Goal: Navigation & Orientation: Understand site structure

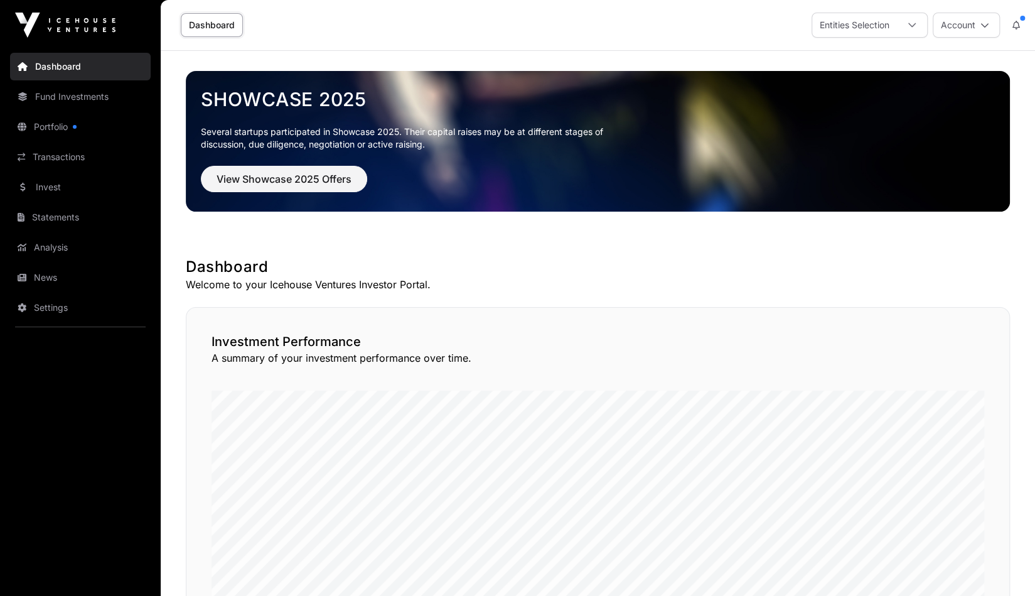
click at [48, 128] on link "Portfolio" at bounding box center [80, 127] width 141 height 28
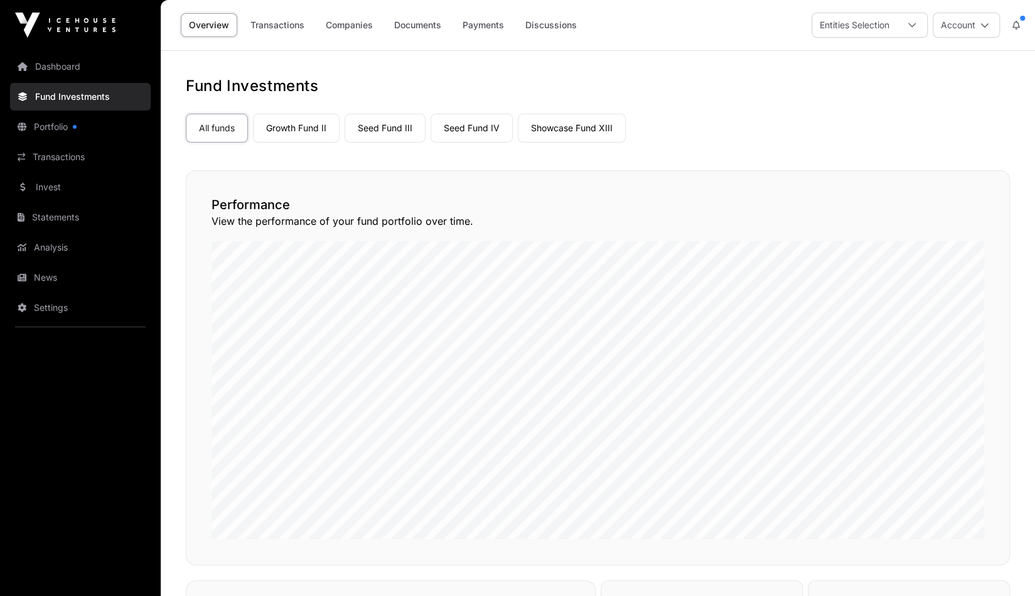
click at [581, 122] on link "Showcase Fund XIII" at bounding box center [572, 128] width 108 height 29
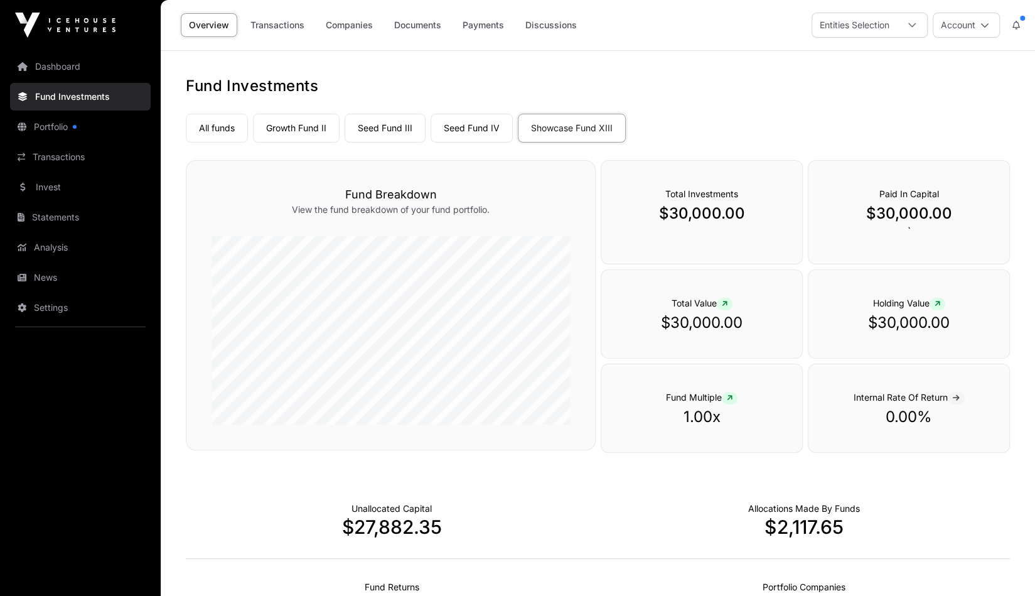
click at [289, 132] on link "Growth Fund II" at bounding box center [296, 128] width 87 height 29
click at [396, 124] on link "Seed Fund III" at bounding box center [385, 128] width 81 height 29
click at [71, 131] on link "Portfolio" at bounding box center [80, 127] width 141 height 28
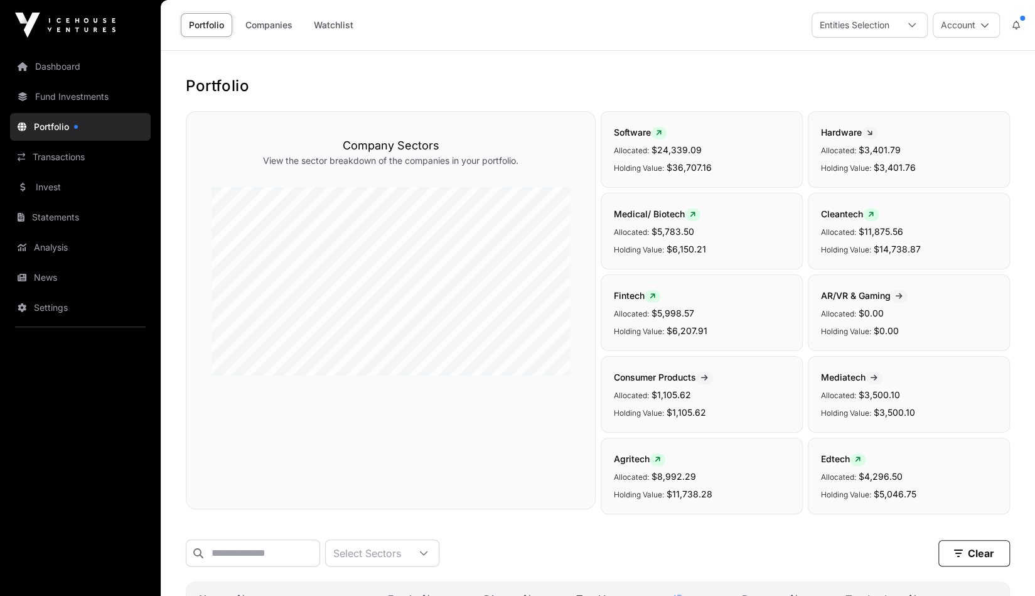
scroll to position [188, 0]
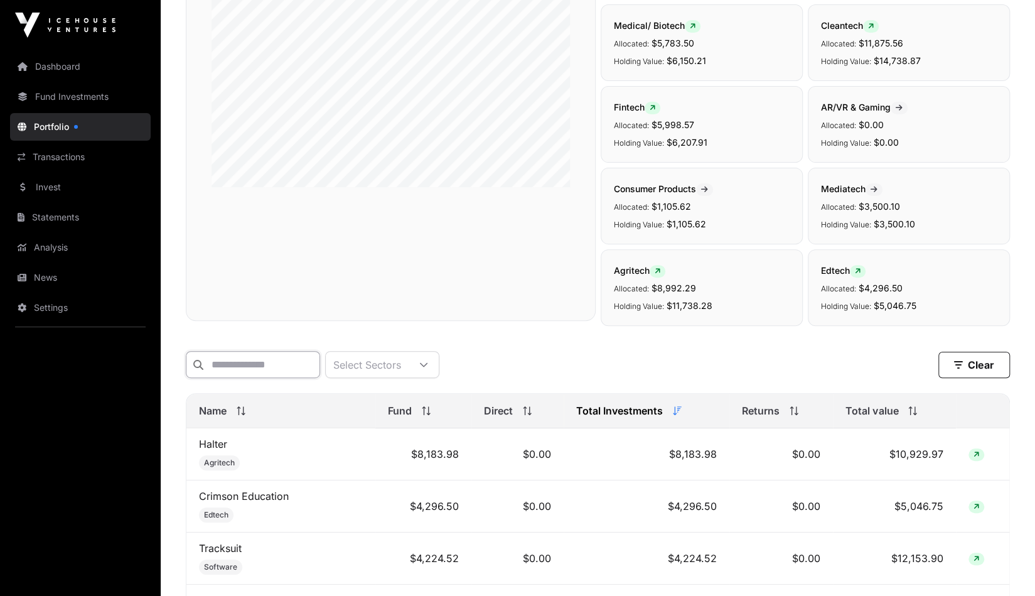
click at [291, 366] on input "text" at bounding box center [253, 364] width 134 height 27
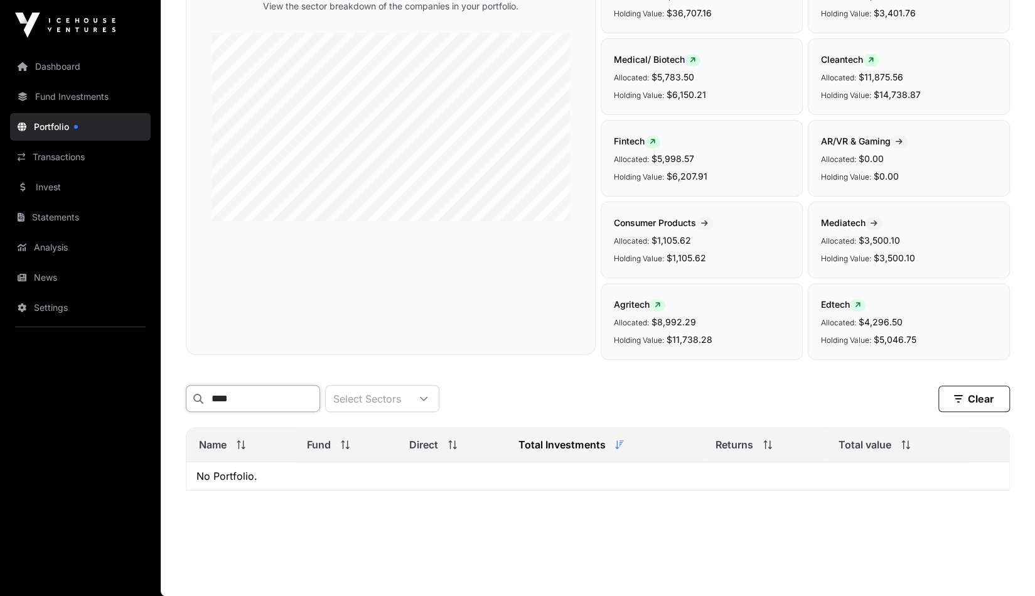
scroll to position [159, 0]
type input "****"
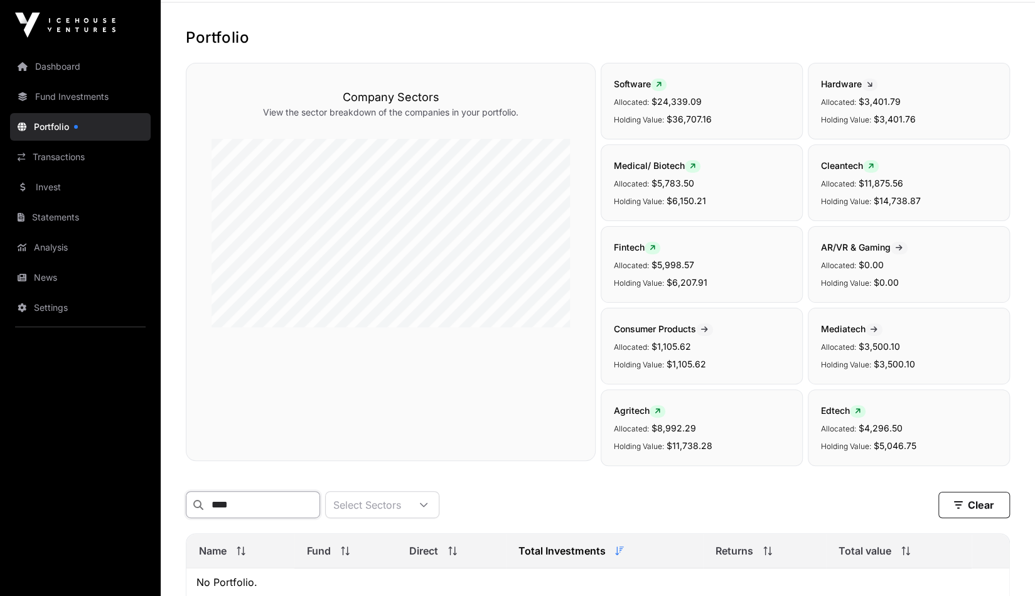
scroll to position [0, 0]
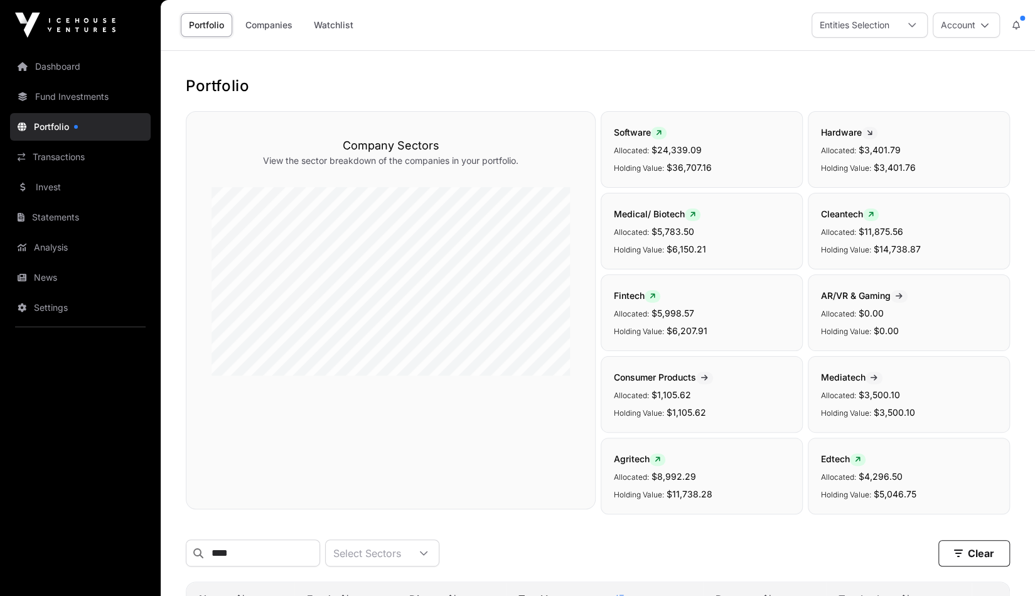
click at [66, 66] on link "Dashboard" at bounding box center [80, 67] width 141 height 28
